Goal: Find specific page/section: Find specific page/section

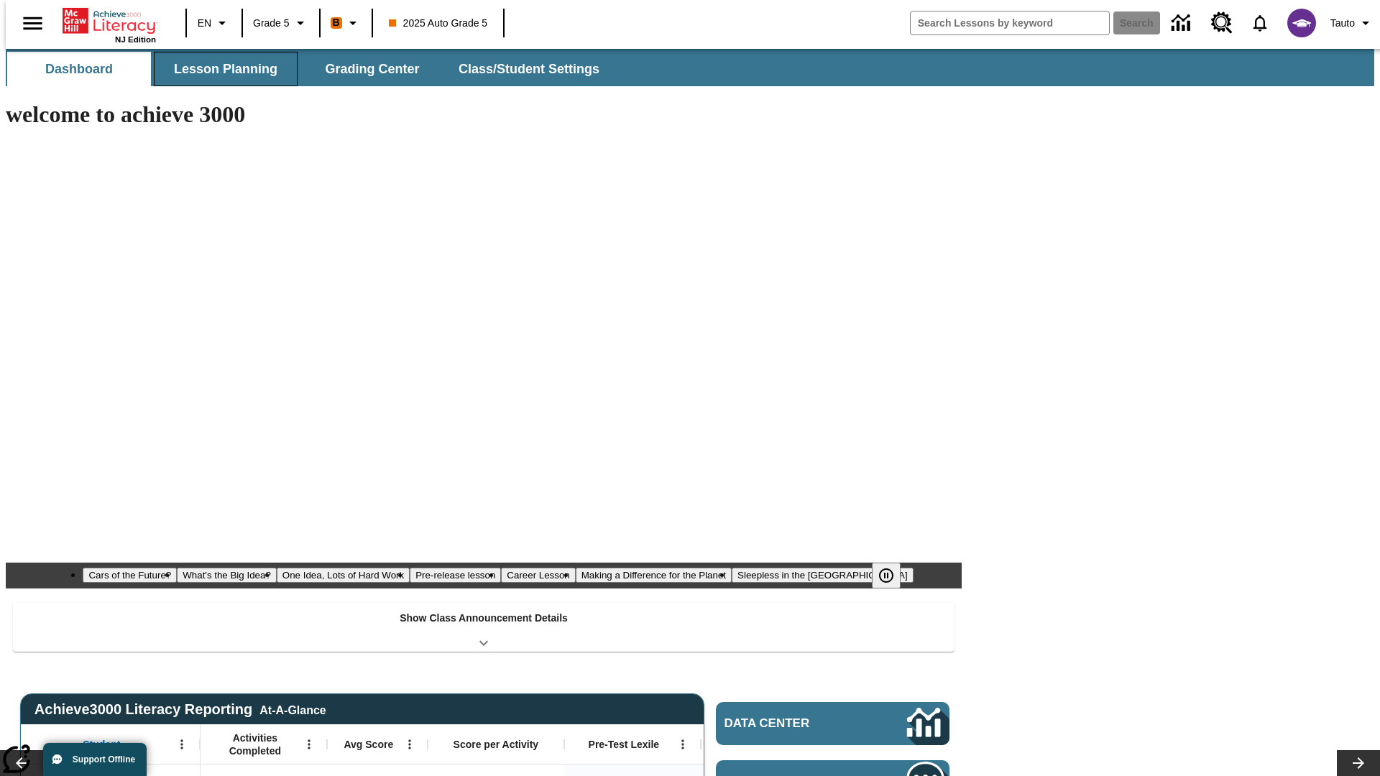
click at [220, 69] on button "Lesson Planning" at bounding box center [226, 69] width 144 height 34
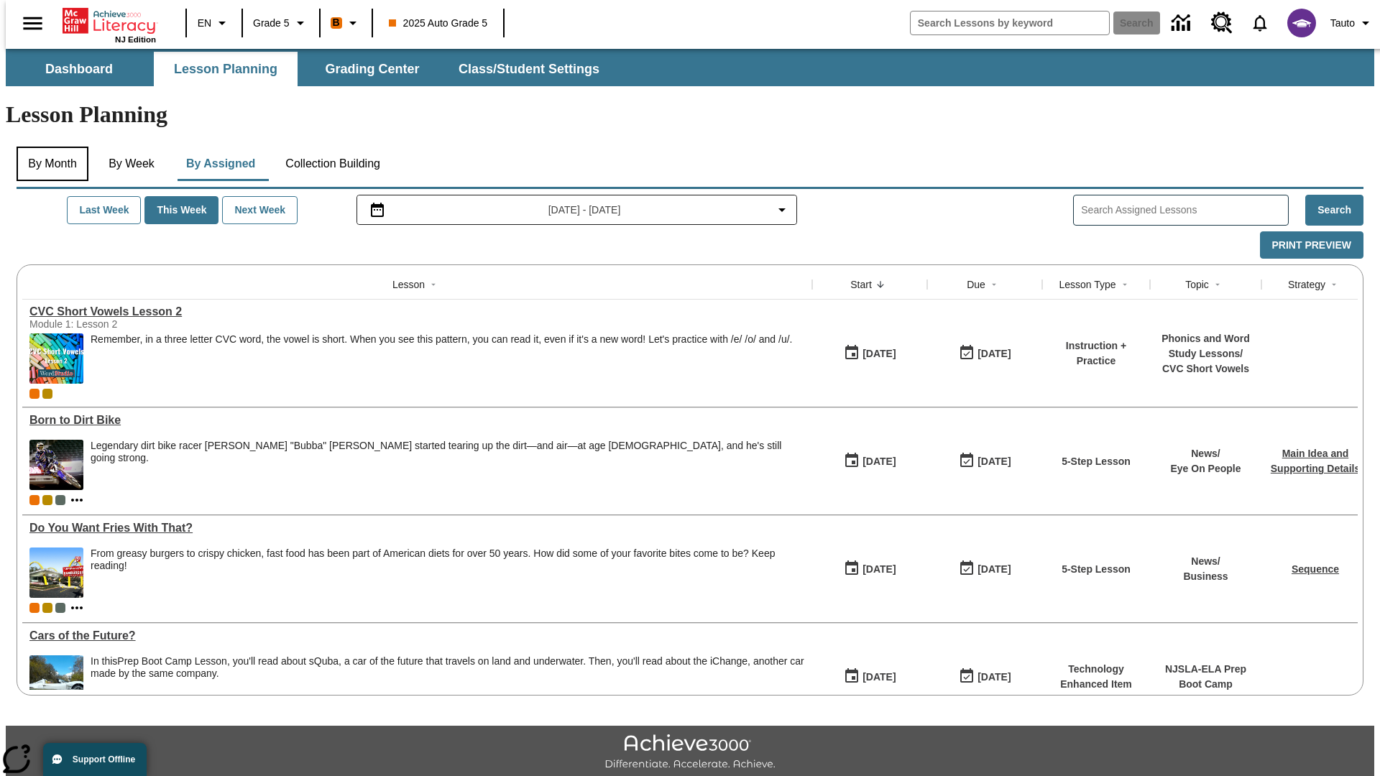
click at [48, 147] on button "By Month" at bounding box center [53, 164] width 72 height 34
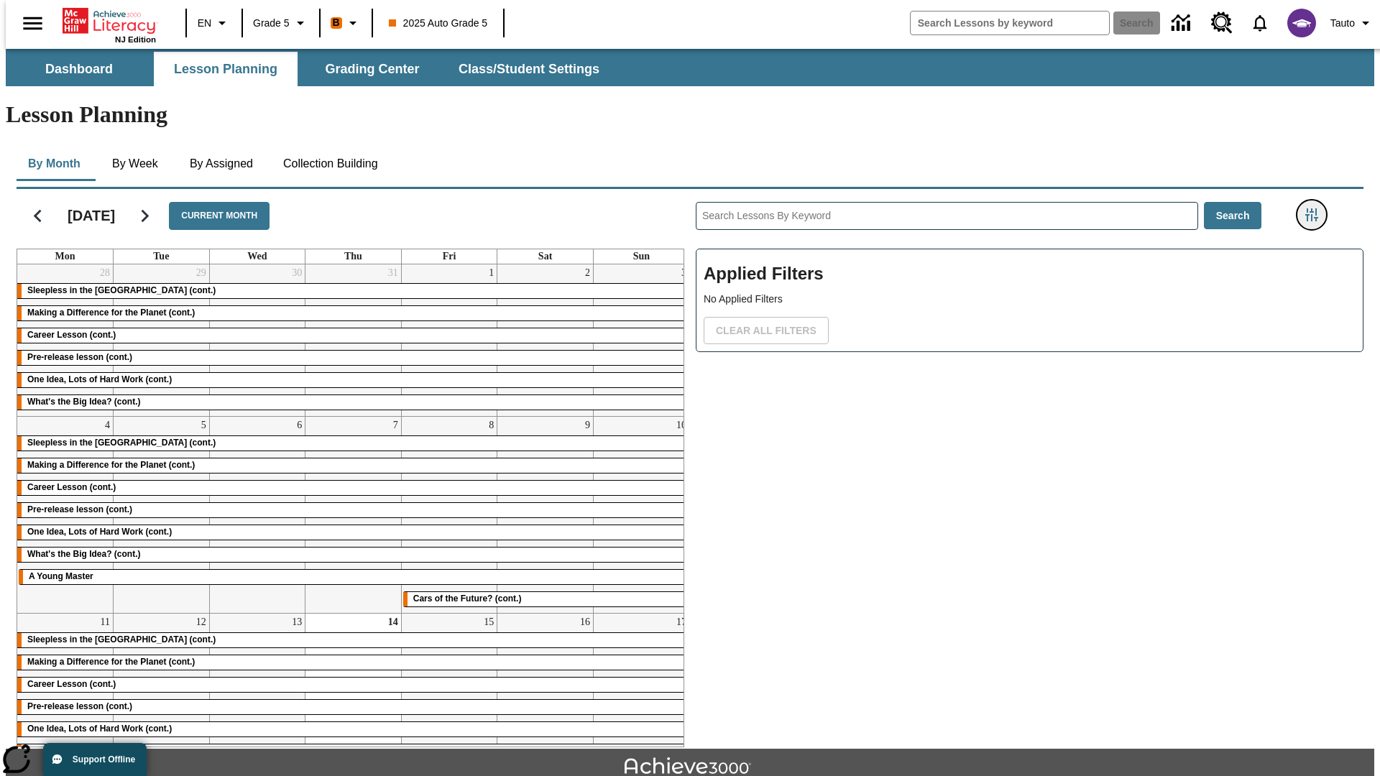
click at [1316, 208] on icon "Filters Side menu" at bounding box center [1311, 214] width 13 height 13
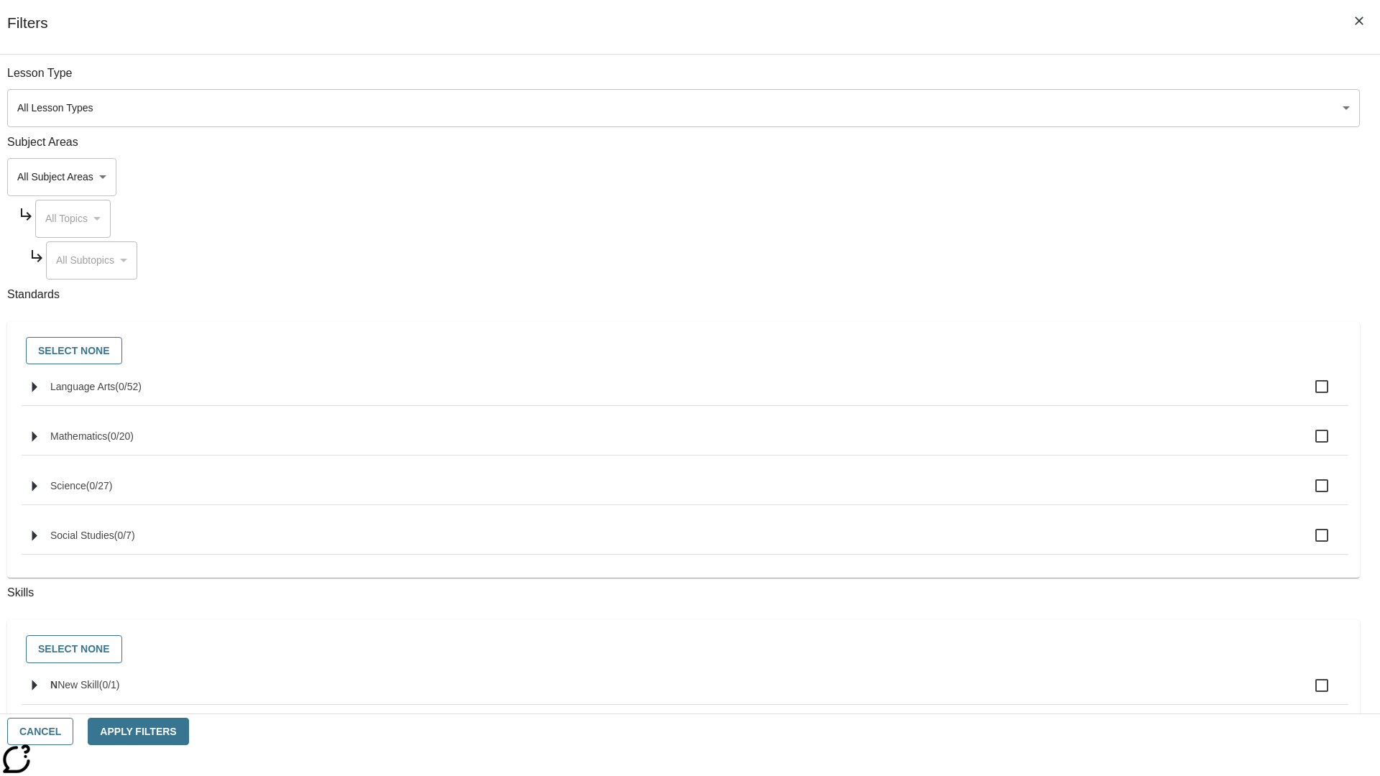
click at [1035, 108] on body "Skip to main content NJ Edition EN Grade 5 B 2025 Auto Grade 5 Search 0 Tauto D…" at bounding box center [690, 445] width 1368 height 793
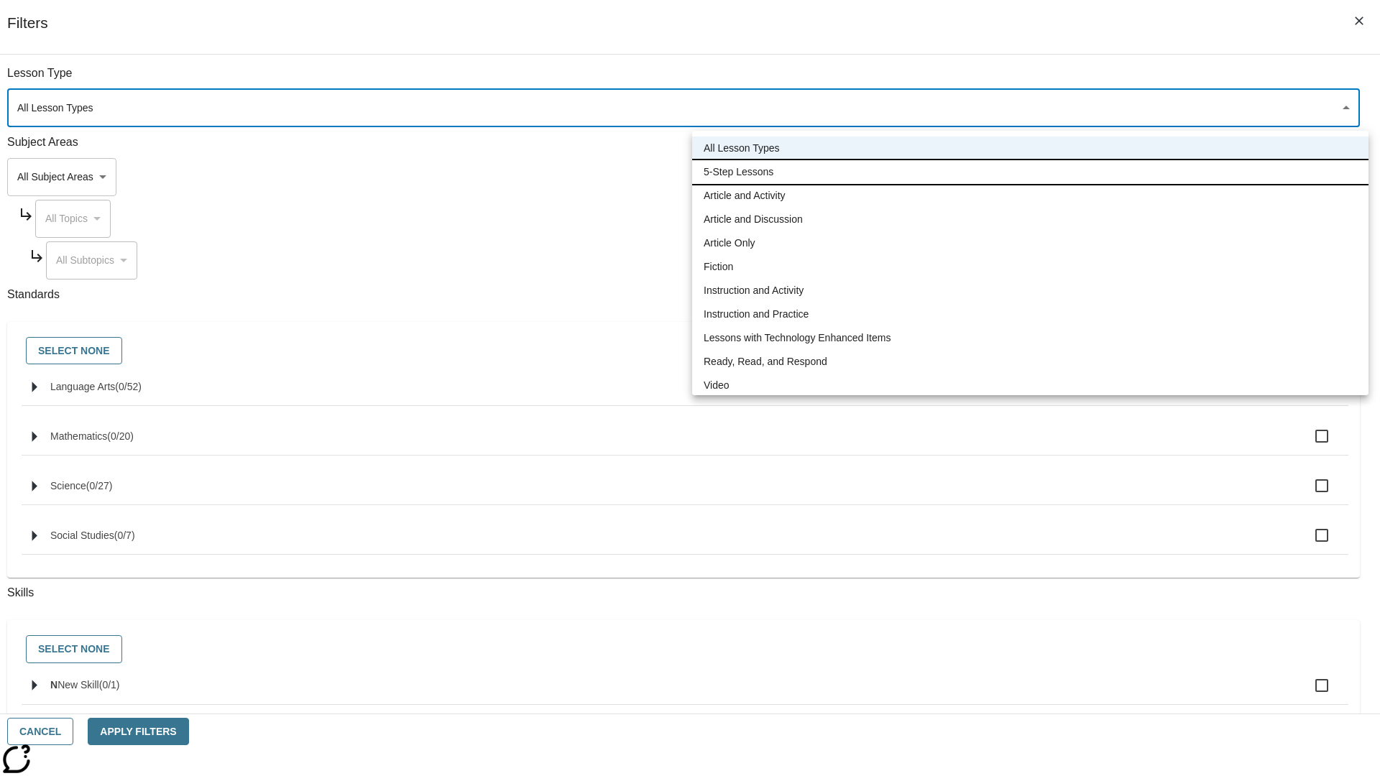
click at [1030, 172] on li "5-Step Lessons" at bounding box center [1030, 172] width 676 height 24
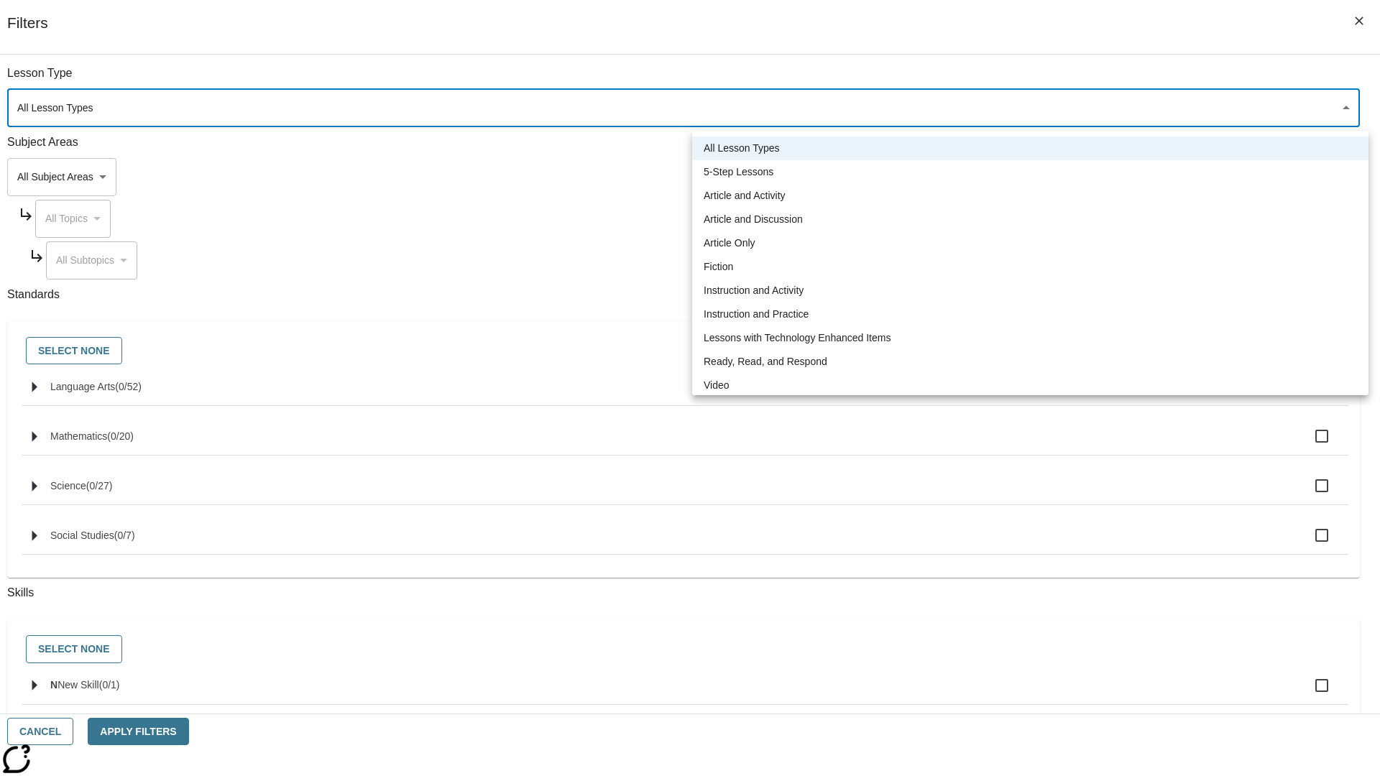
type input "1"
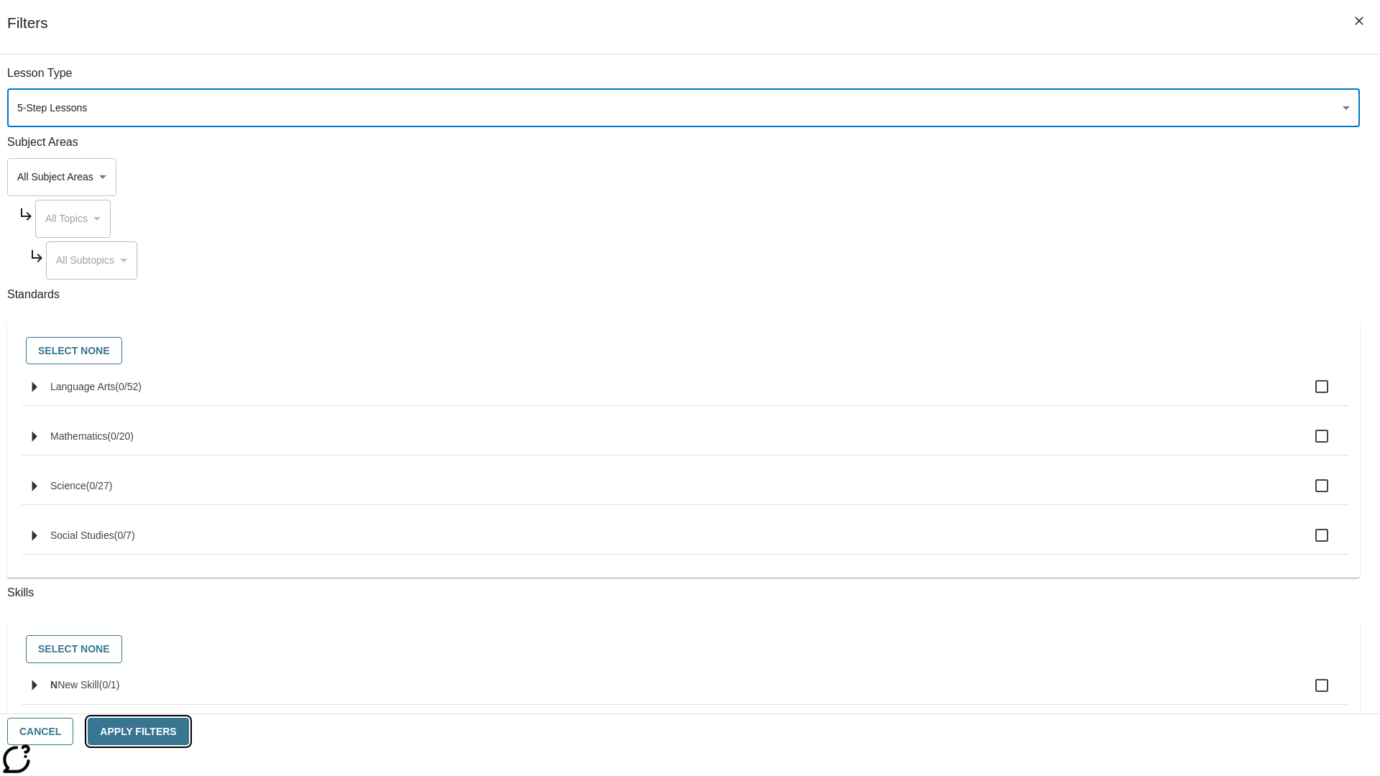
click at [188, 732] on button "Apply Filters" at bounding box center [138, 732] width 101 height 28
